Goal: Information Seeking & Learning: Compare options

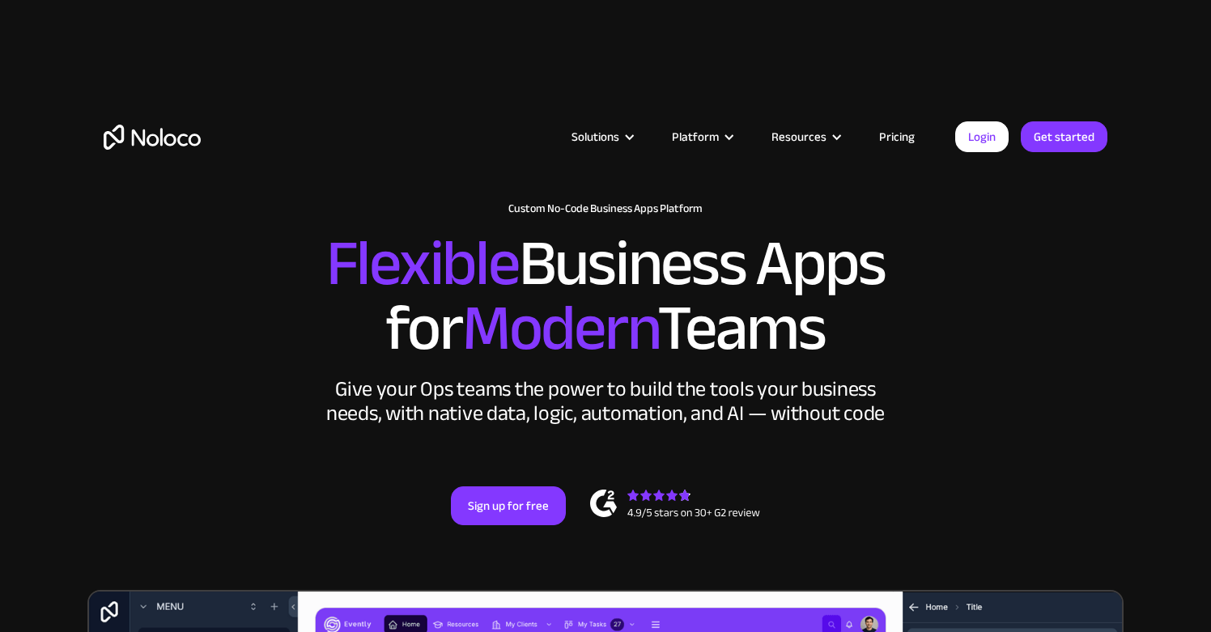
click at [897, 134] on link "Pricing" at bounding box center [897, 136] width 76 height 21
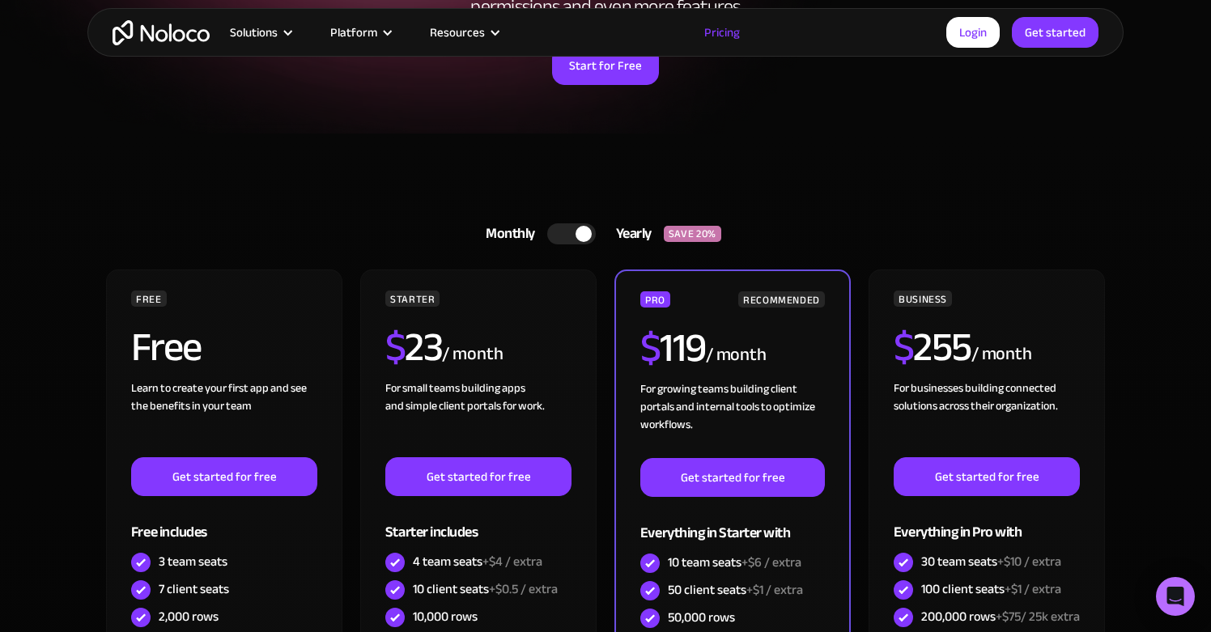
scroll to position [312, 0]
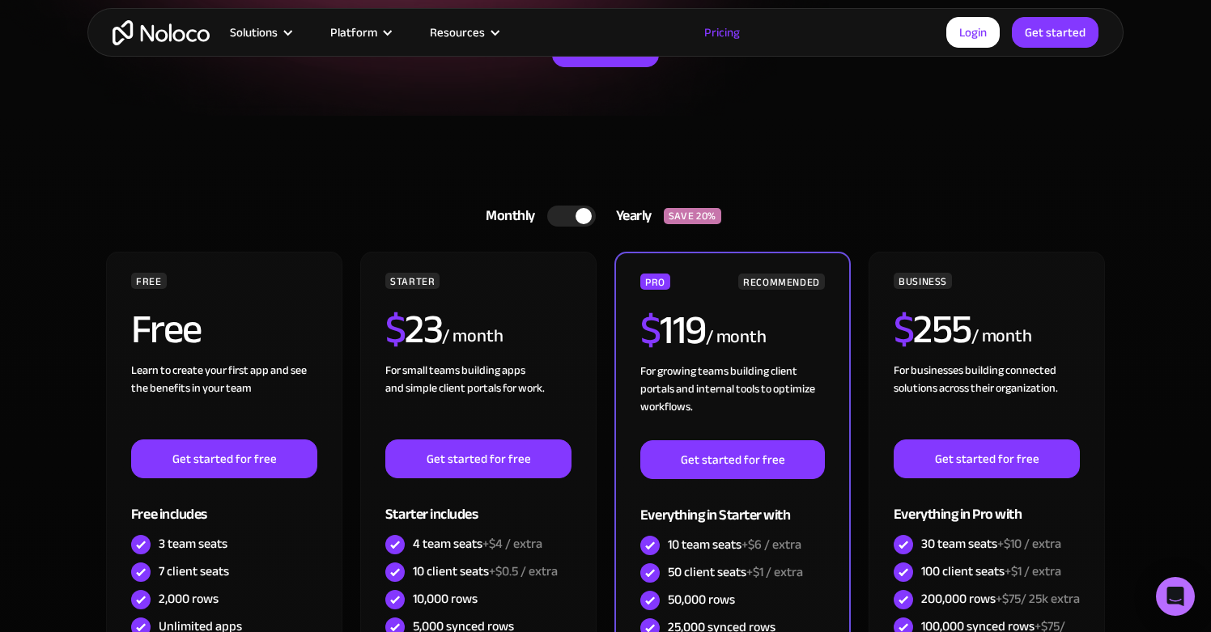
click at [573, 209] on div at bounding box center [571, 216] width 49 height 21
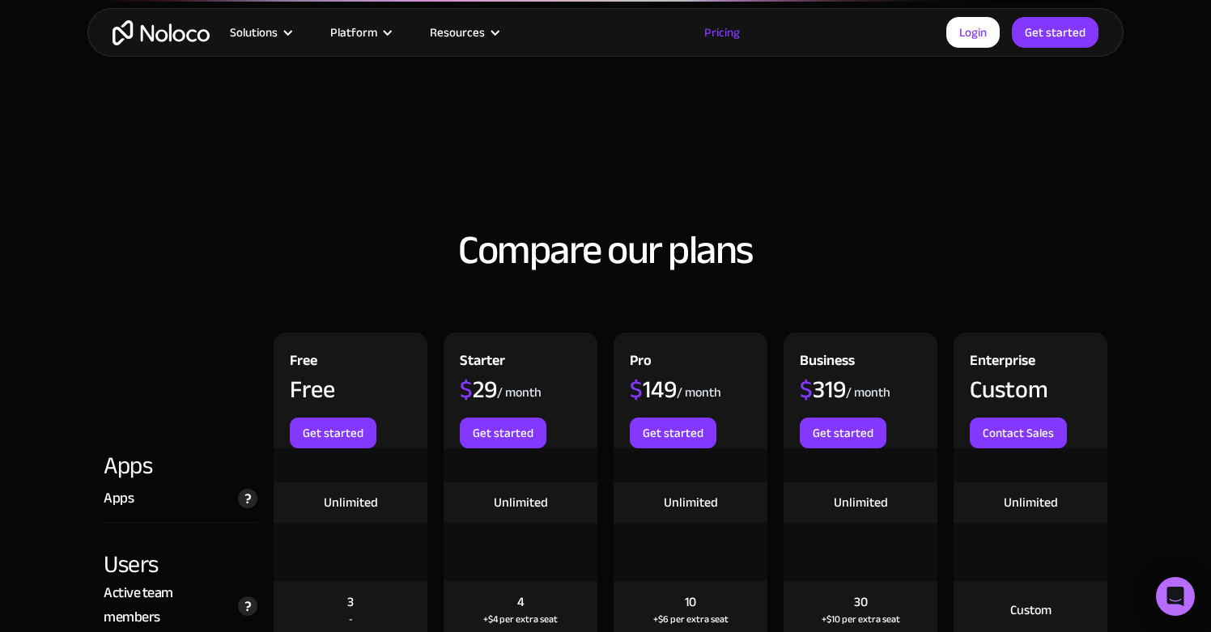
scroll to position [1656, 0]
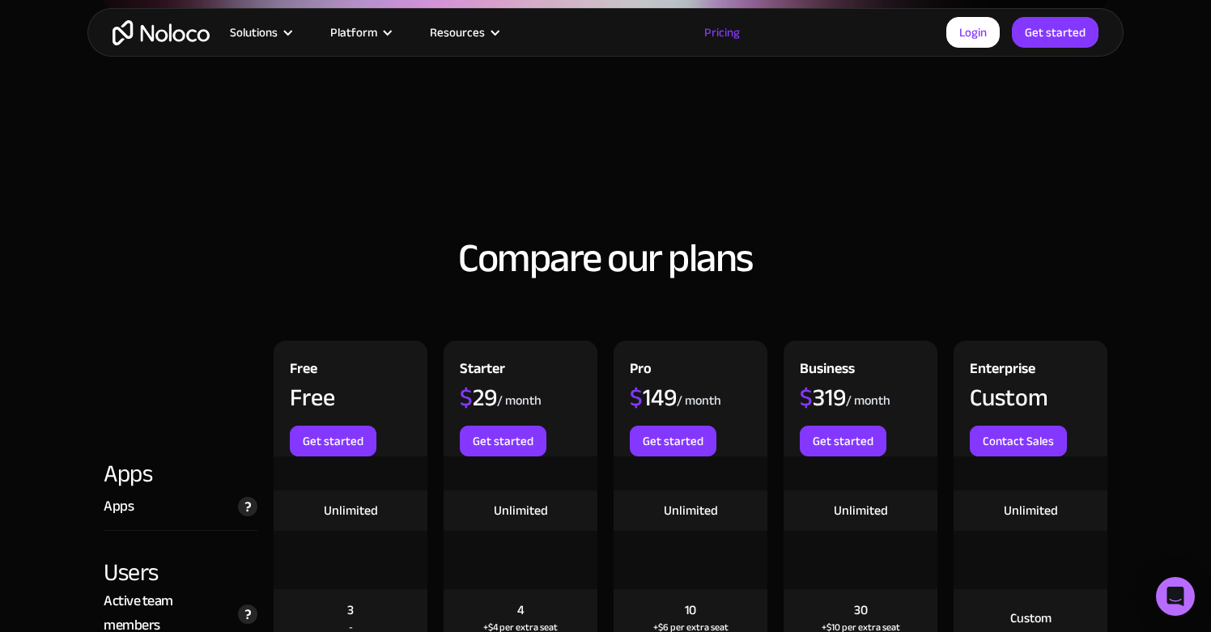
click at [479, 399] on div "$ 29" at bounding box center [478, 397] width 37 height 24
click at [832, 410] on div "$ 319" at bounding box center [823, 397] width 46 height 24
click at [827, 400] on div "$ 319" at bounding box center [823, 397] width 46 height 24
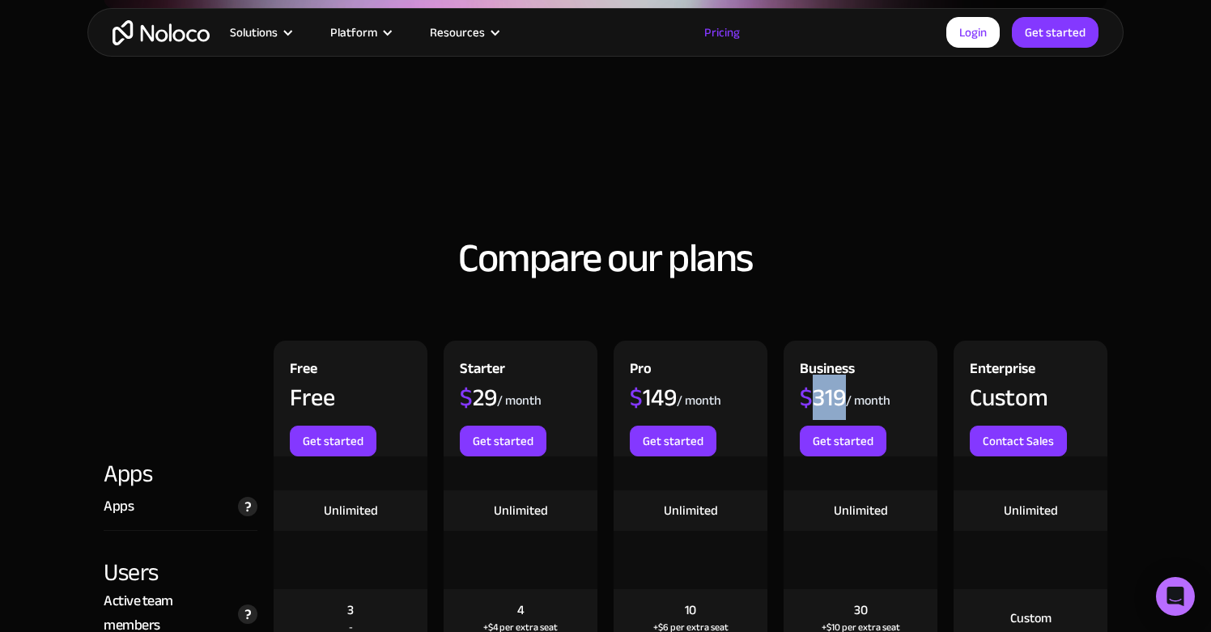
click at [785, 362] on div "Business $ 319 / month Get started" at bounding box center [860, 399] width 154 height 116
click at [826, 395] on div "$ 319" at bounding box center [823, 397] width 46 height 24
click at [639, 375] on span "$" at bounding box center [636, 397] width 13 height 45
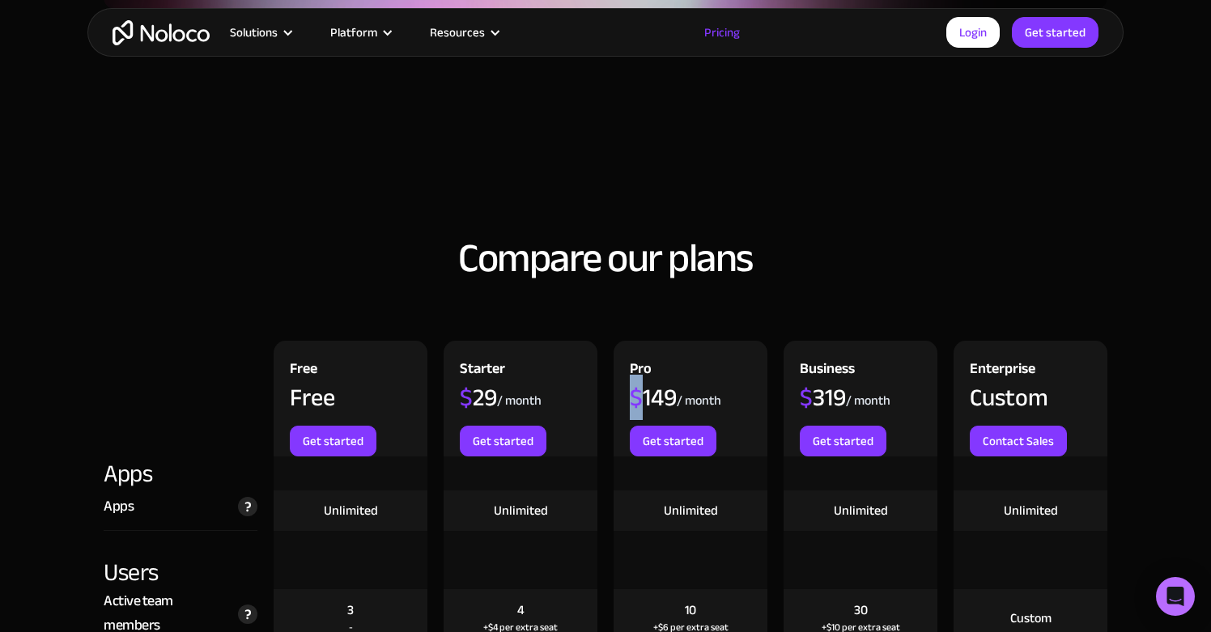
click at [825, 385] on div "$ 319" at bounding box center [823, 397] width 46 height 24
click at [472, 385] on div "$ 29" at bounding box center [478, 397] width 37 height 24
click at [484, 367] on div "Starter" at bounding box center [482, 371] width 45 height 28
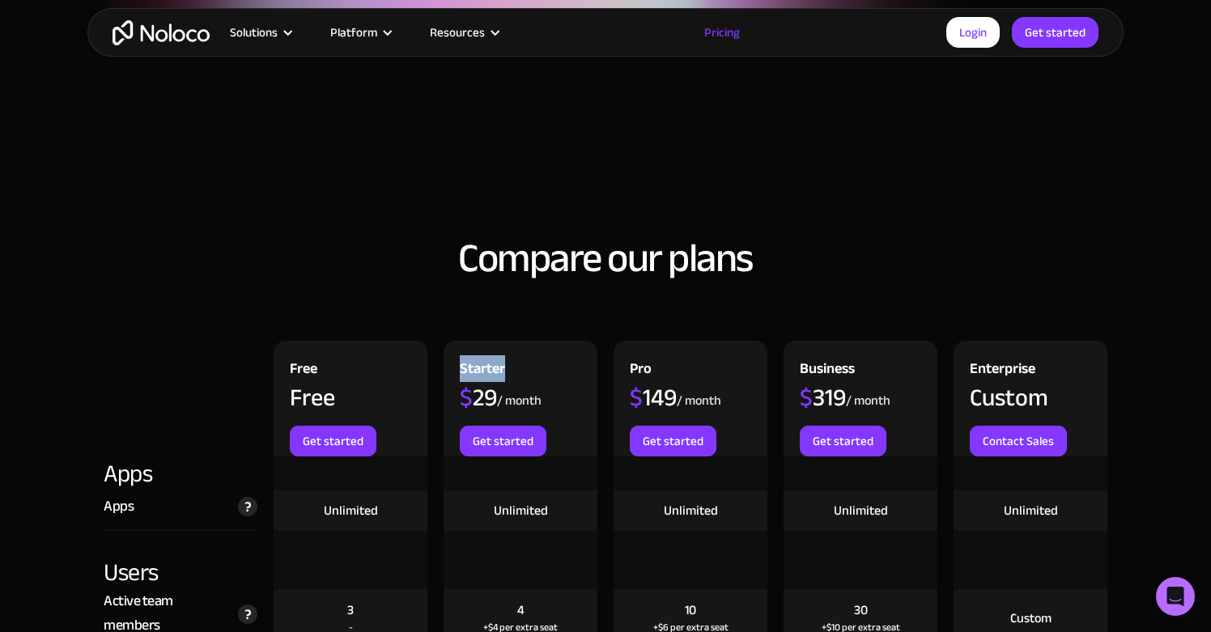
click at [647, 365] on div "Pro" at bounding box center [641, 371] width 22 height 28
click at [488, 367] on div "Starter" at bounding box center [482, 371] width 45 height 28
